Goal: Transaction & Acquisition: Register for event/course

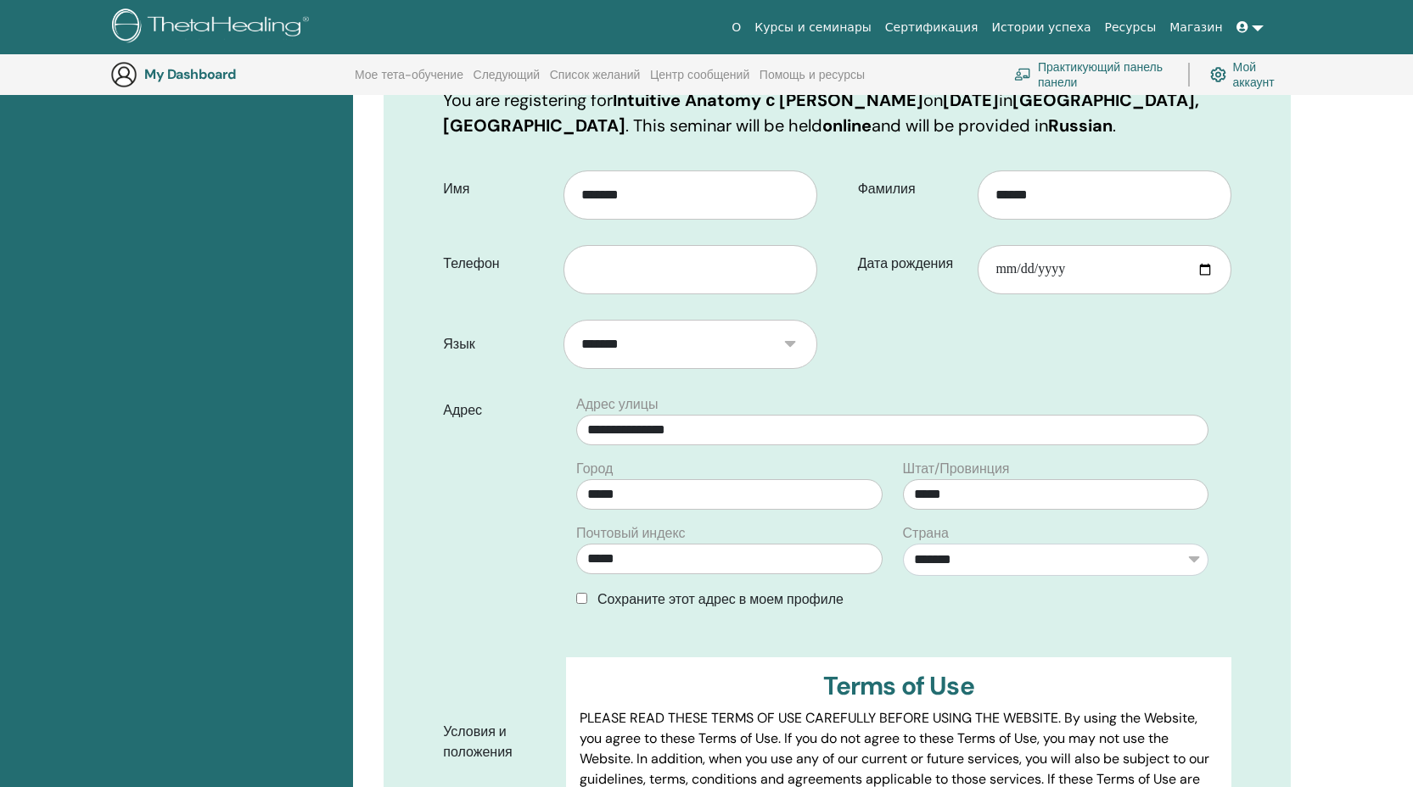
scroll to position [452, 0]
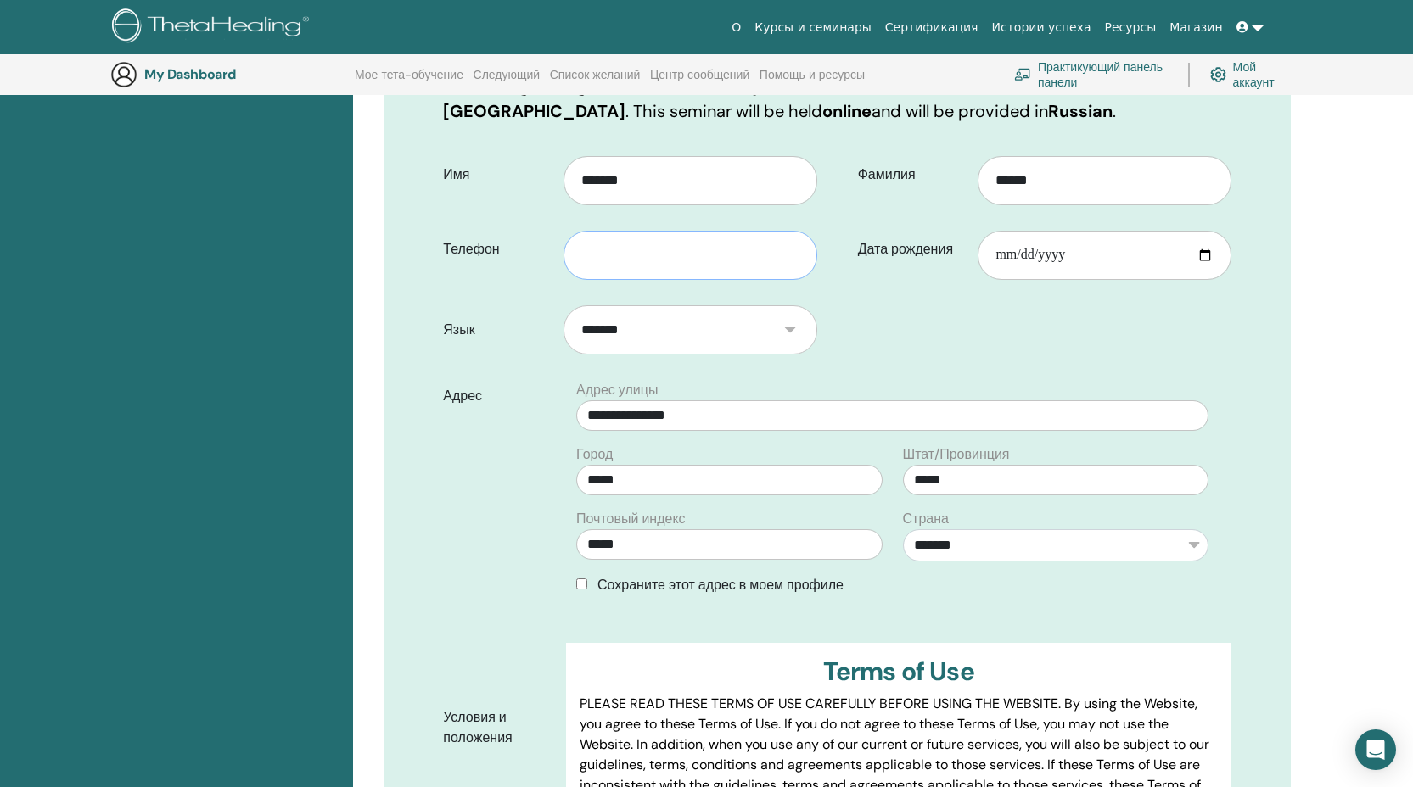
click at [644, 261] on input "text" at bounding box center [690, 255] width 254 height 49
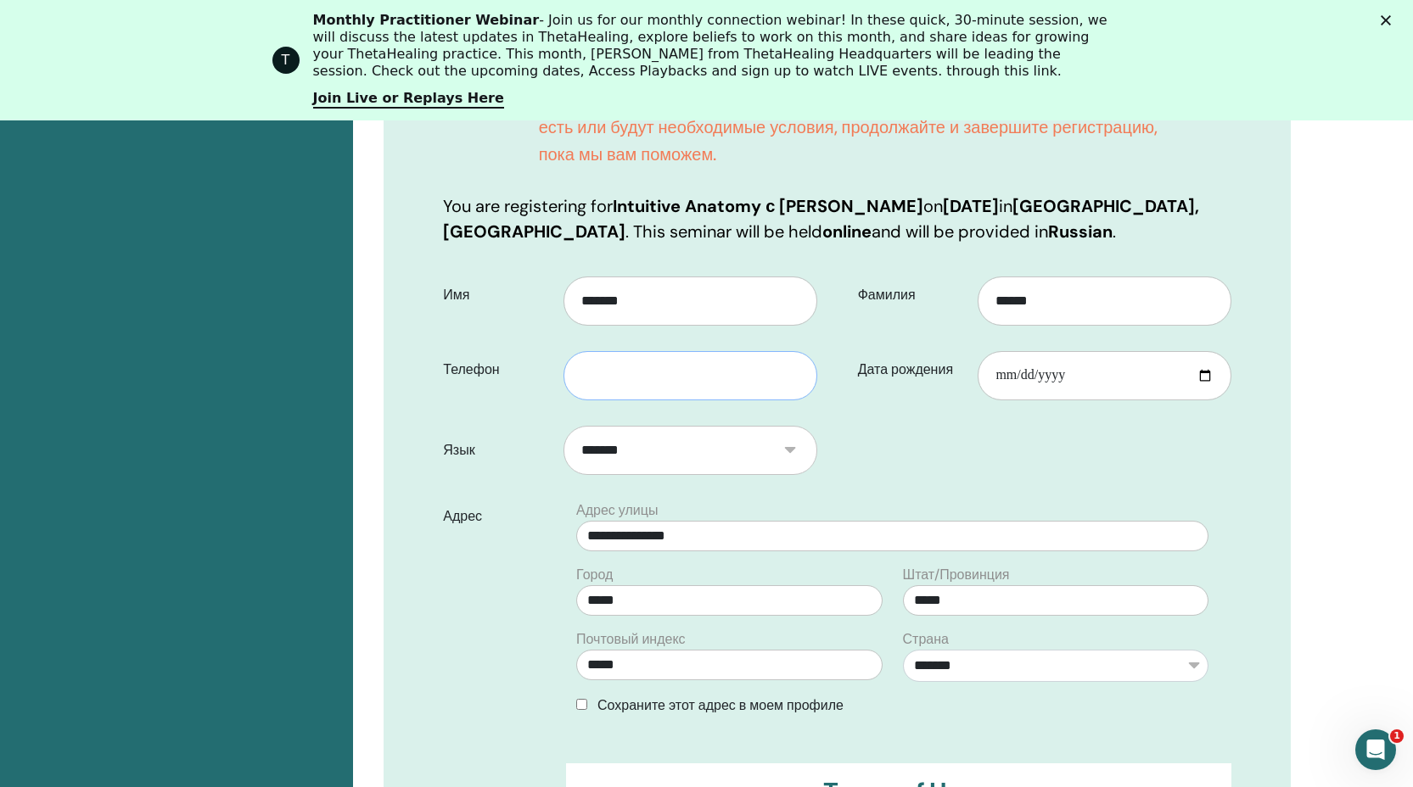
scroll to position [0, 0]
type input "**********"
click at [1097, 383] on input "Дата рождения" at bounding box center [1104, 375] width 254 height 49
type input "**********"
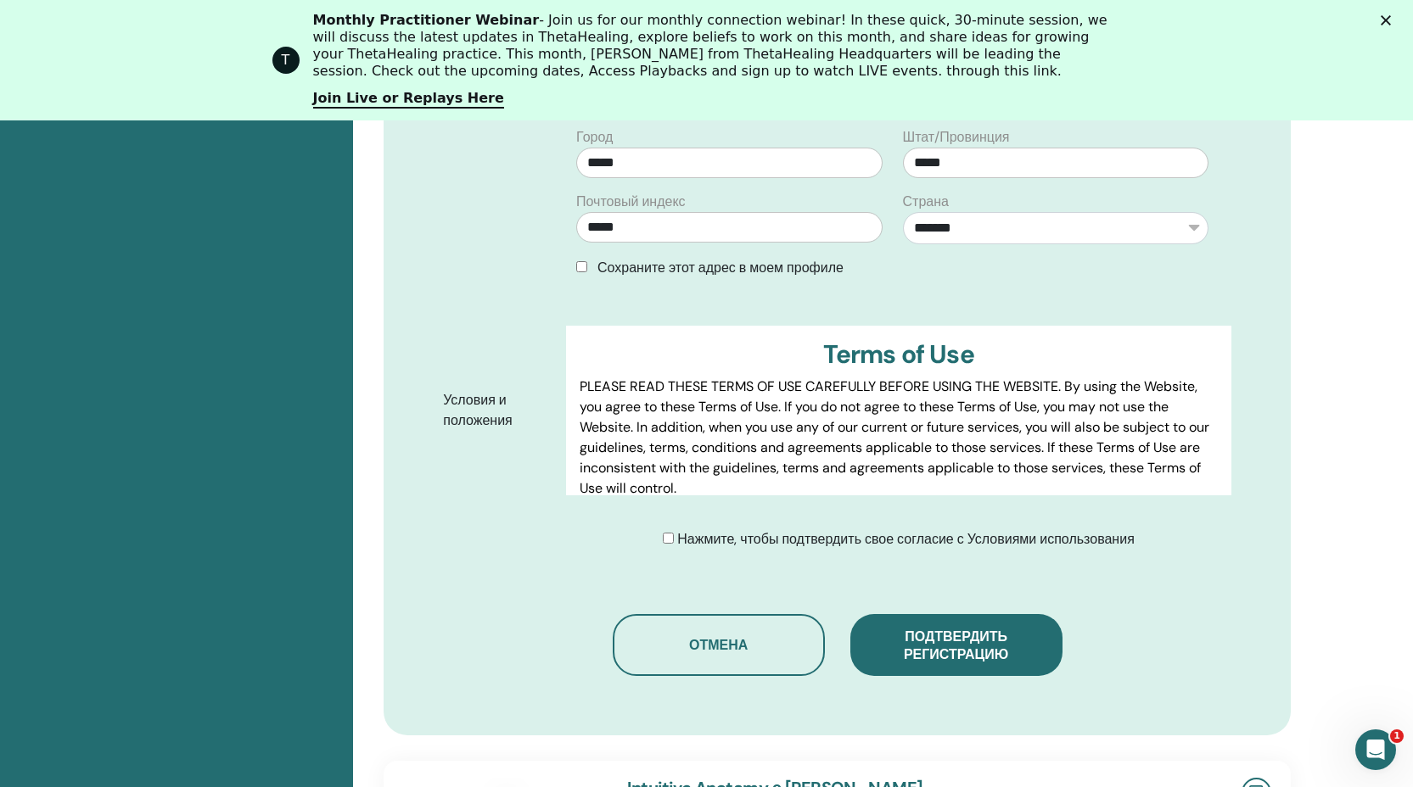
scroll to position [924, 0]
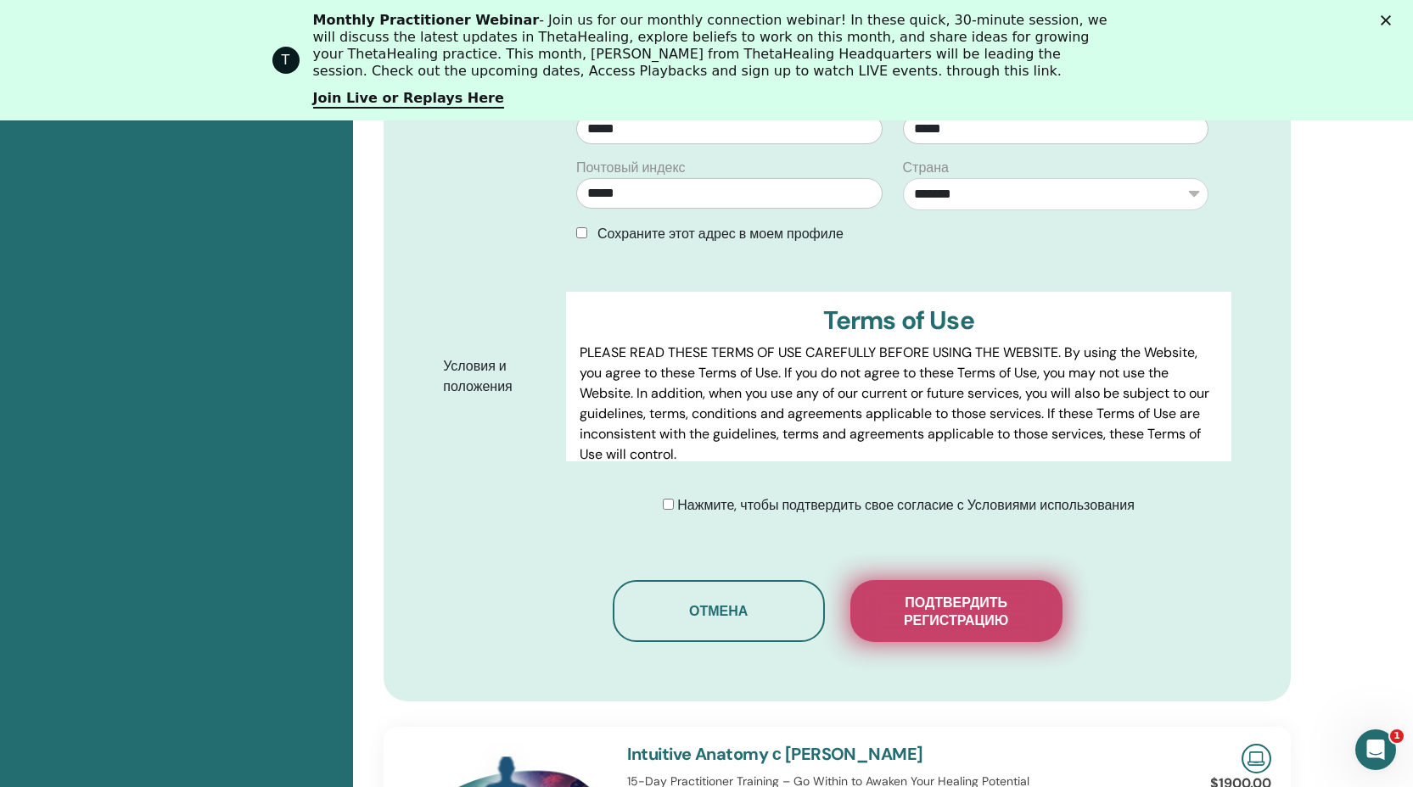
click at [1005, 624] on span "Подтвердить регистрацию" at bounding box center [956, 612] width 170 height 36
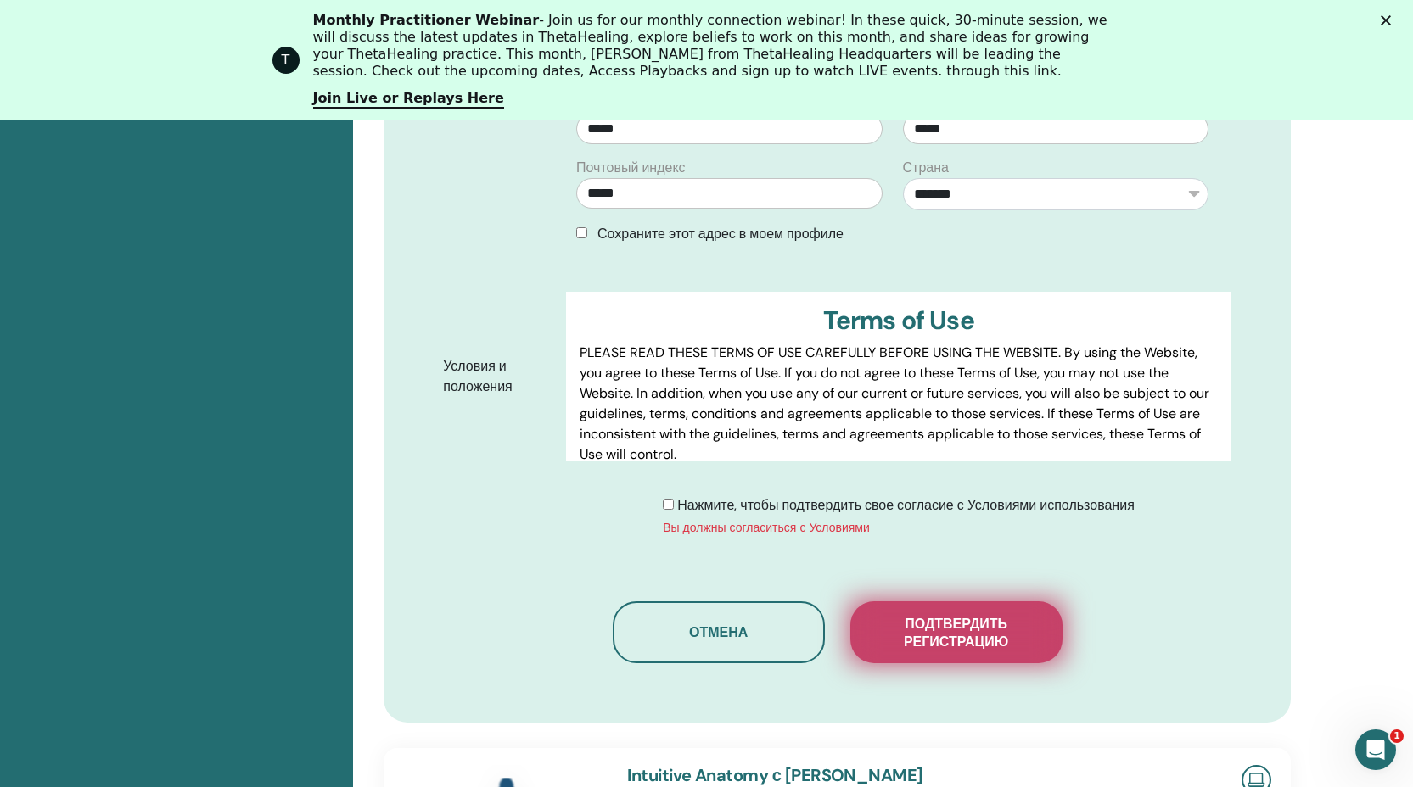
click at [921, 630] on span "Подтвердить регистрацию" at bounding box center [956, 633] width 170 height 36
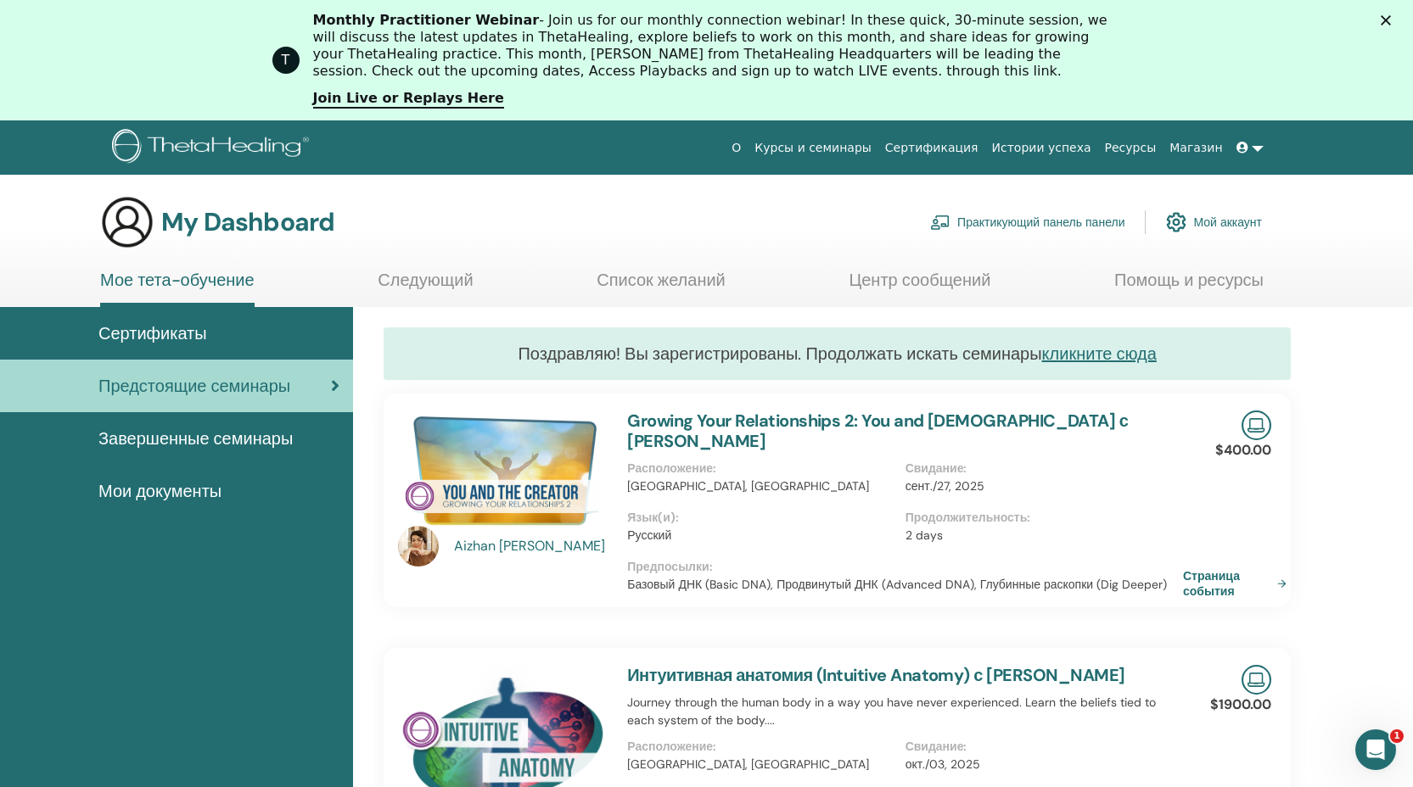
click at [177, 332] on span "Сертификаты" at bounding box center [152, 333] width 109 height 25
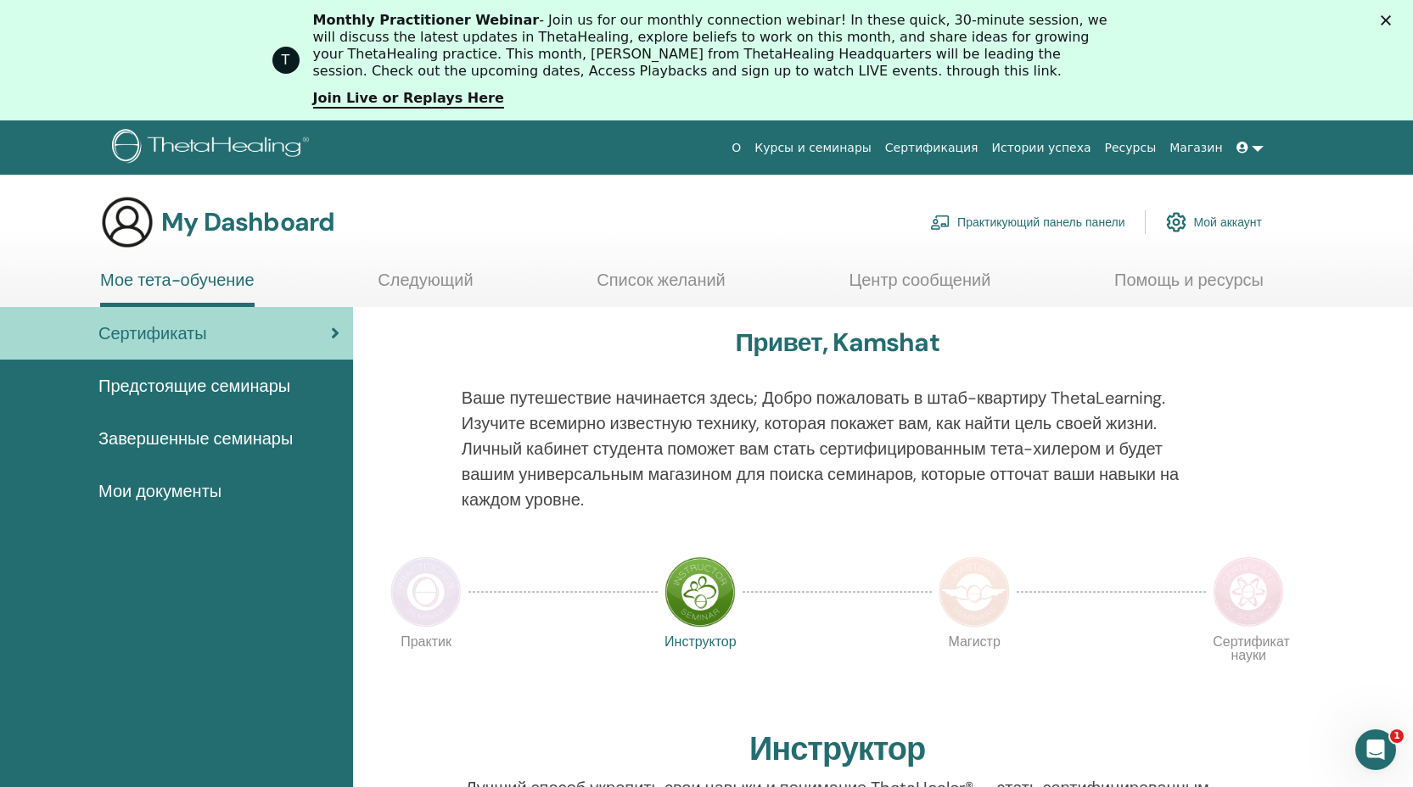
click at [189, 428] on span "Завершенные семинары" at bounding box center [195, 438] width 194 height 25
click at [185, 440] on span "Завершенные семинары" at bounding box center [195, 438] width 194 height 25
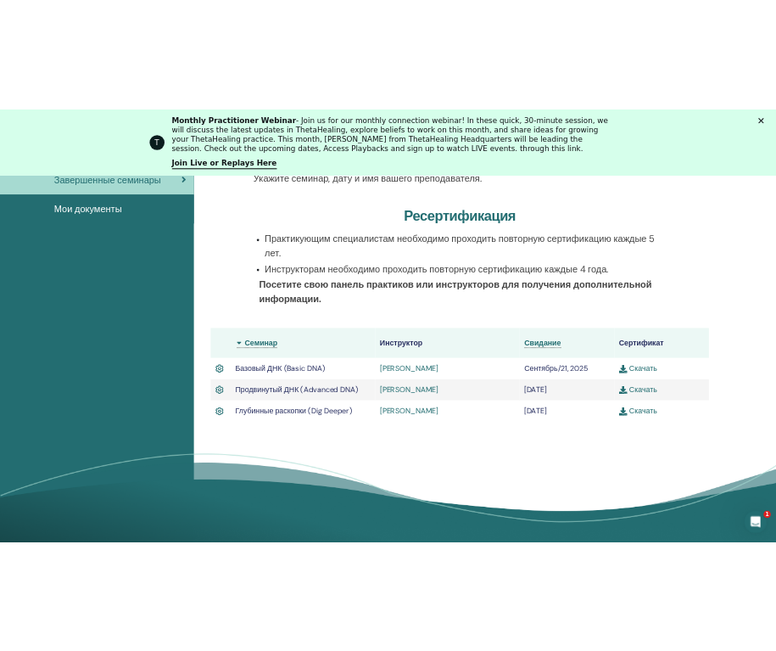
scroll to position [357, 0]
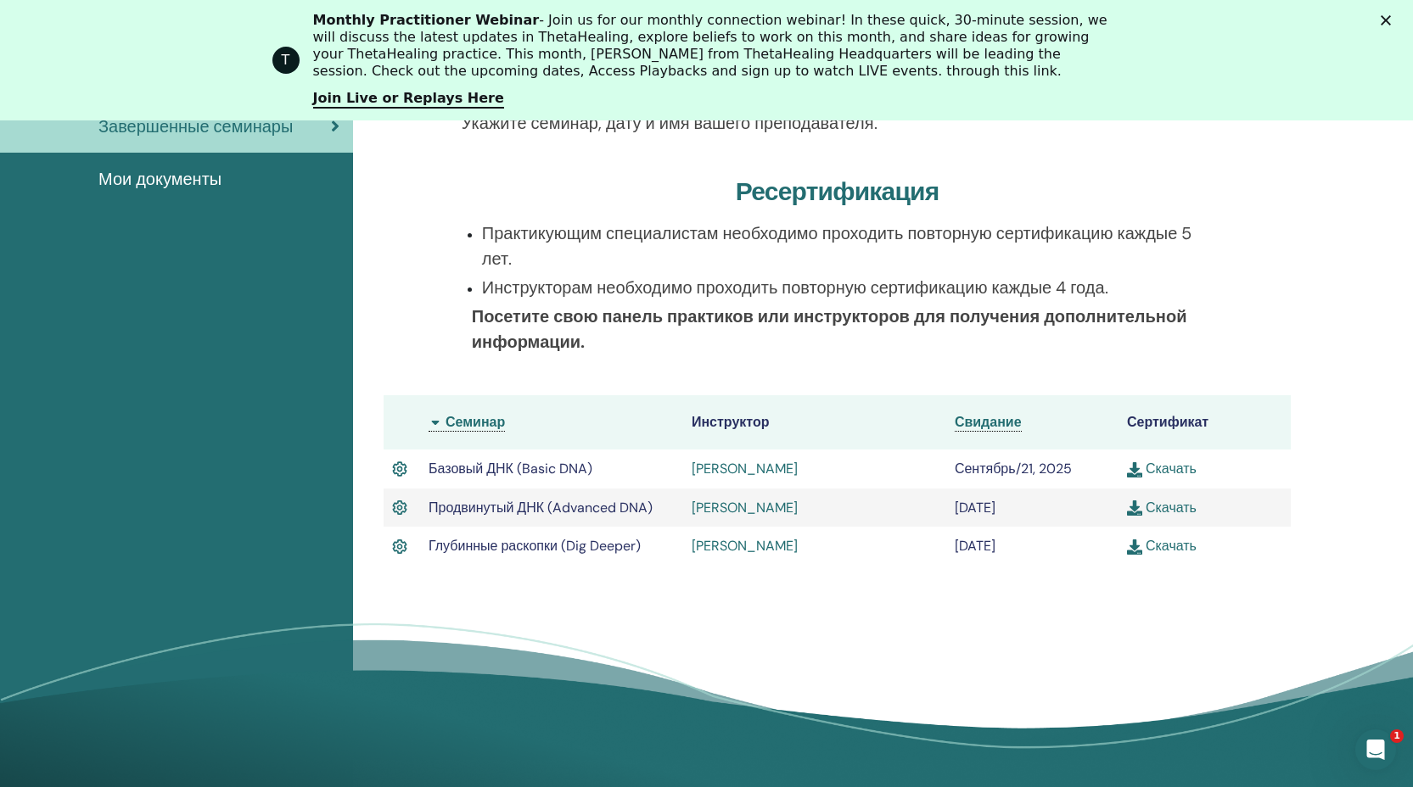
click at [1188, 467] on link "Скачать" at bounding box center [1162, 469] width 70 height 18
click at [1158, 511] on link "Скачать" at bounding box center [1162, 508] width 70 height 18
click at [1161, 550] on link "Скачать" at bounding box center [1162, 546] width 70 height 18
